Goal: Task Accomplishment & Management: Use online tool/utility

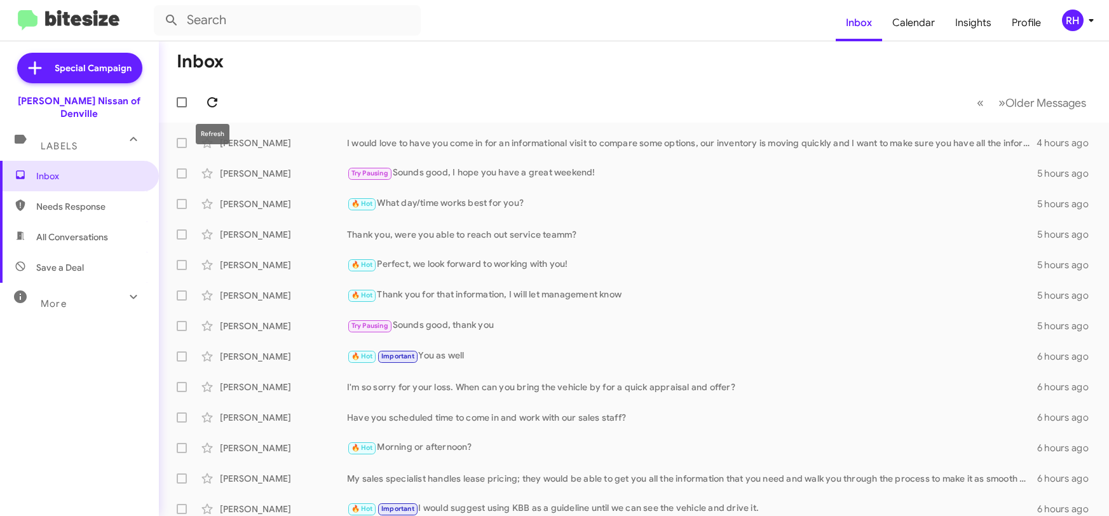
drag, startPoint x: 0, startPoint y: 0, endPoint x: 210, endPoint y: 100, distance: 233.2
click at [210, 100] on icon at bounding box center [212, 102] width 15 height 15
click at [212, 104] on icon at bounding box center [212, 102] width 15 height 15
click at [217, 104] on icon at bounding box center [212, 102] width 15 height 15
click at [214, 97] on icon at bounding box center [212, 102] width 15 height 15
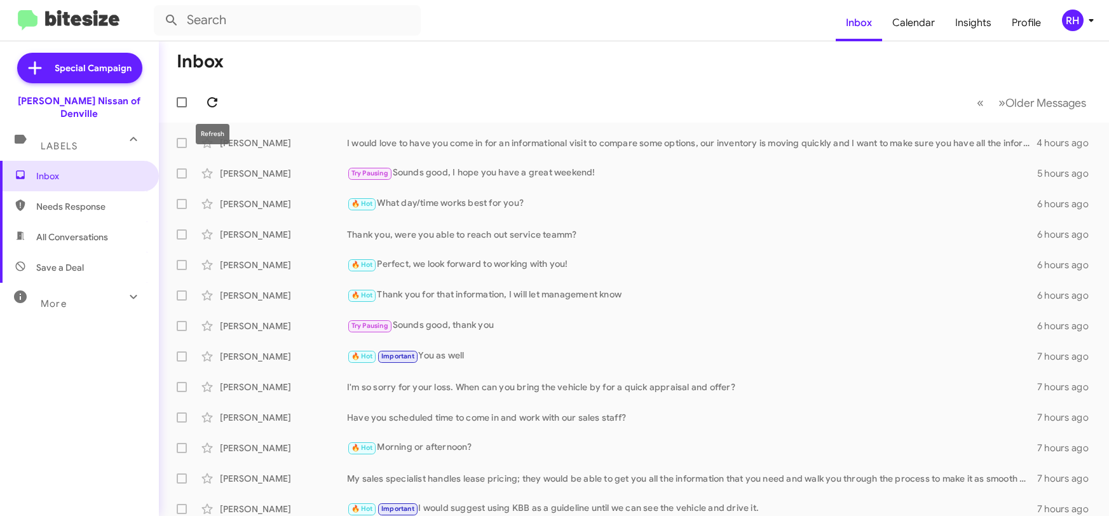
click at [212, 101] on icon at bounding box center [212, 102] width 15 height 15
click at [212, 99] on icon at bounding box center [212, 102] width 15 height 15
click at [212, 102] on icon at bounding box center [212, 102] width 15 height 15
click at [214, 104] on icon at bounding box center [212, 102] width 15 height 15
click at [218, 97] on icon at bounding box center [212, 102] width 15 height 15
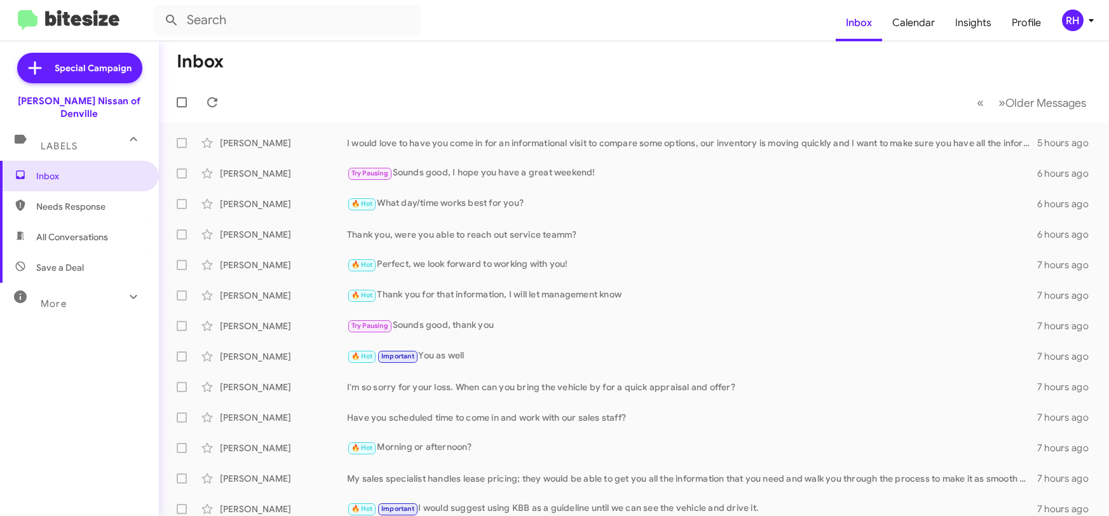
click at [228, 101] on mat-toolbar-row "« Previous » Next Older Messages" at bounding box center [634, 102] width 950 height 41
click at [206, 99] on icon at bounding box center [212, 102] width 15 height 15
click at [214, 99] on icon at bounding box center [212, 102] width 15 height 15
